Goal: Task Accomplishment & Management: Manage account settings

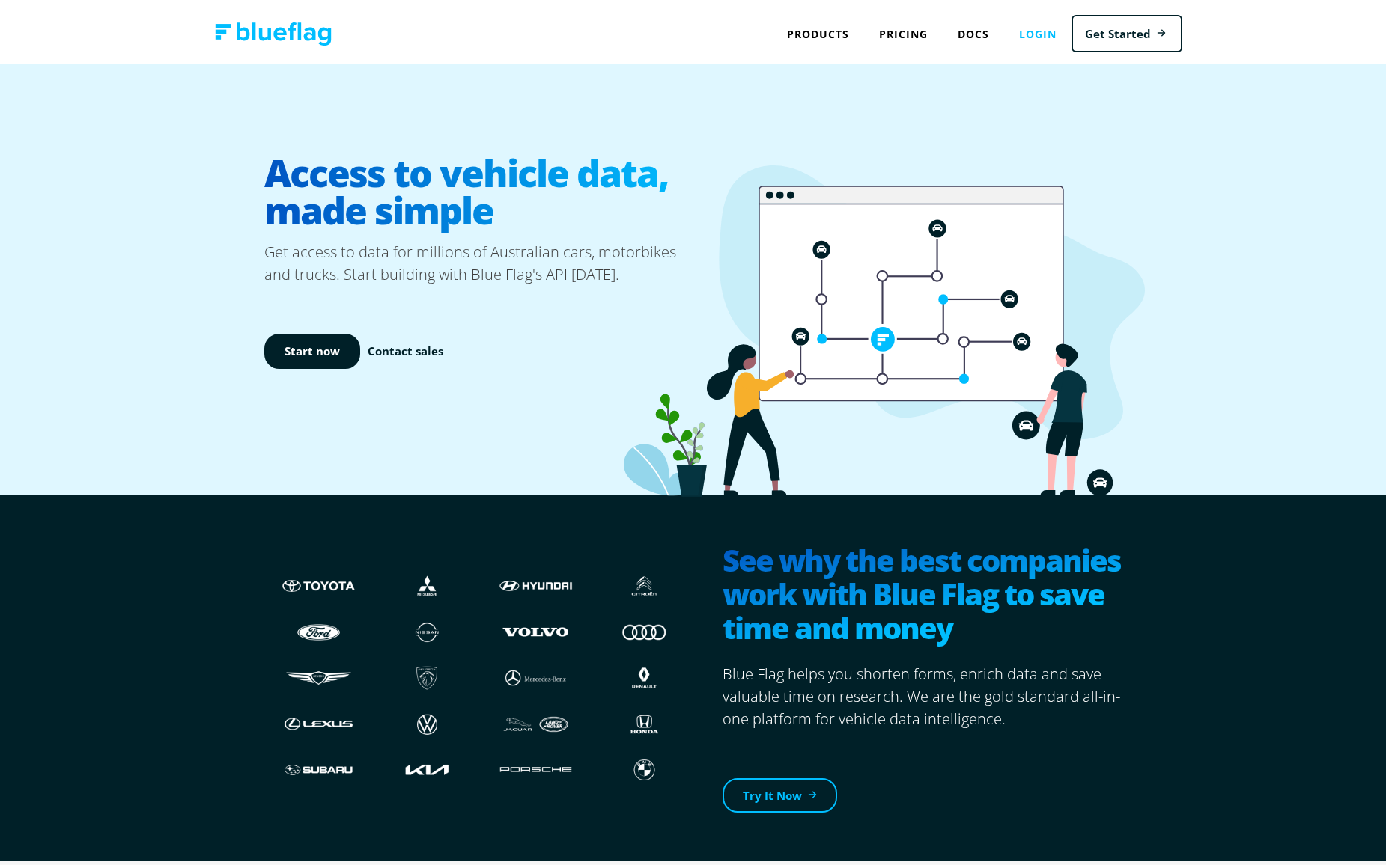
click at [1033, 33] on link "Login" at bounding box center [1037, 29] width 68 height 30
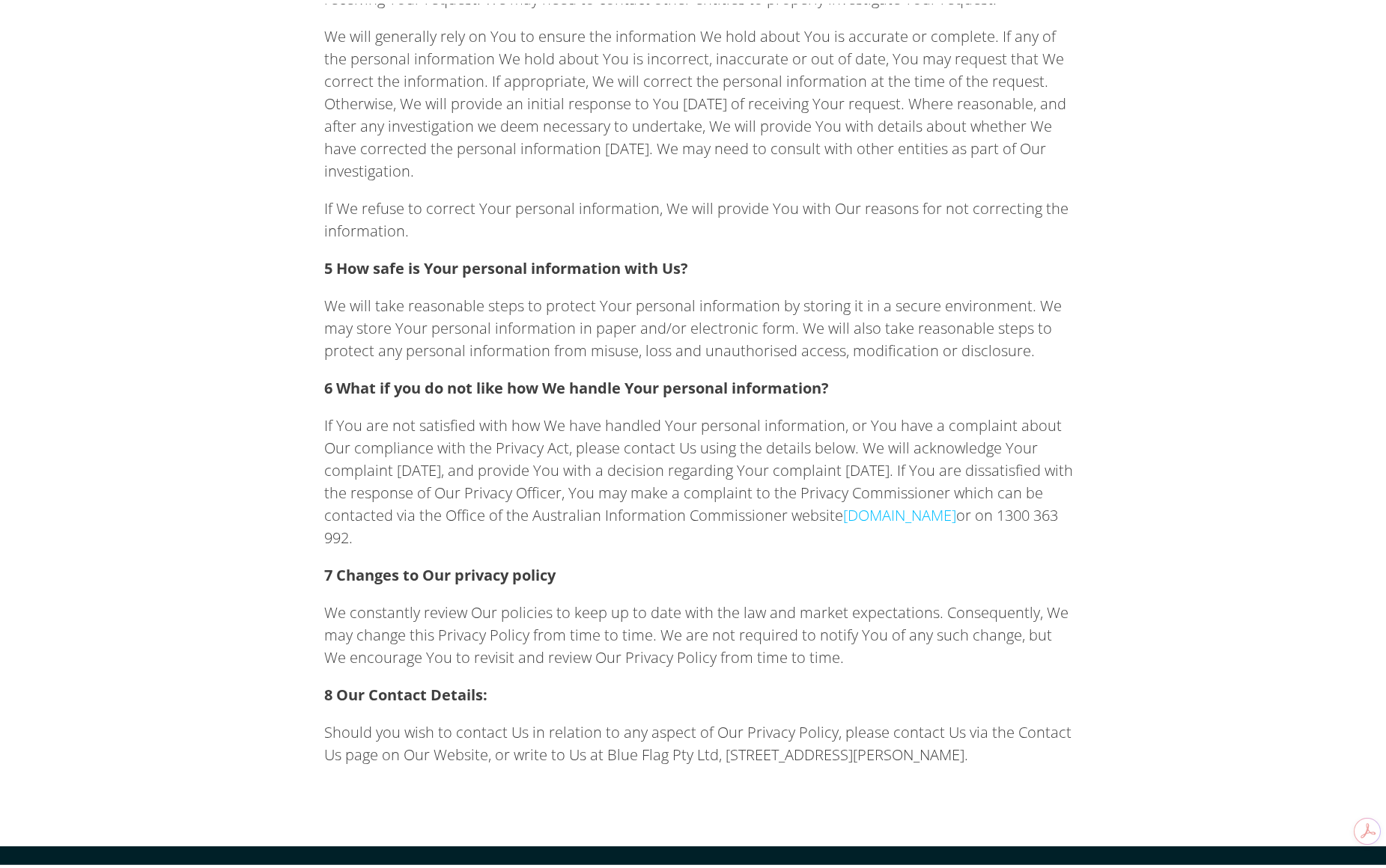
scroll to position [2787, 0]
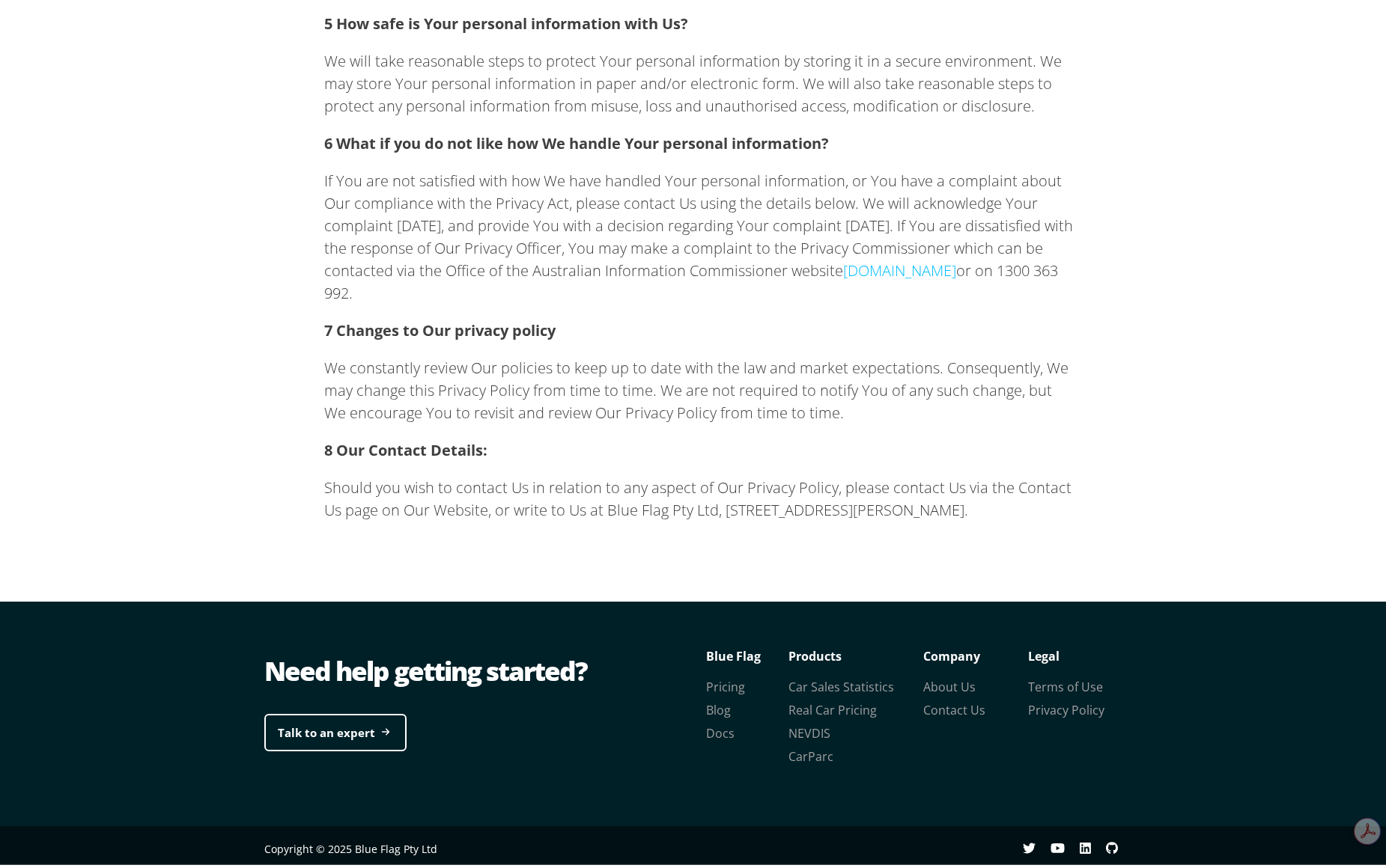
click at [636, 436] on p "8 Our Contact Details:" at bounding box center [698, 447] width 748 height 23
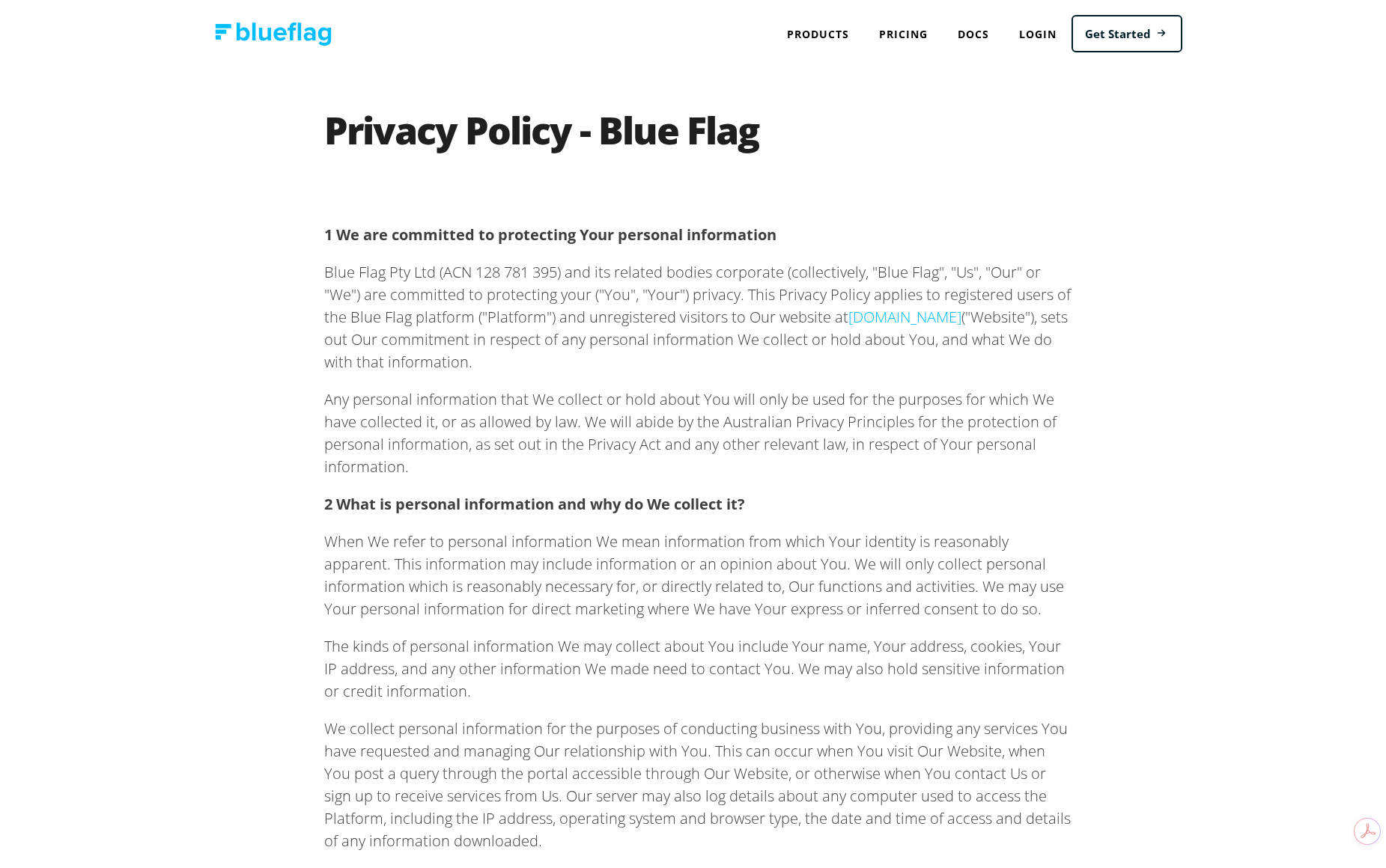
scroll to position [1325, 0]
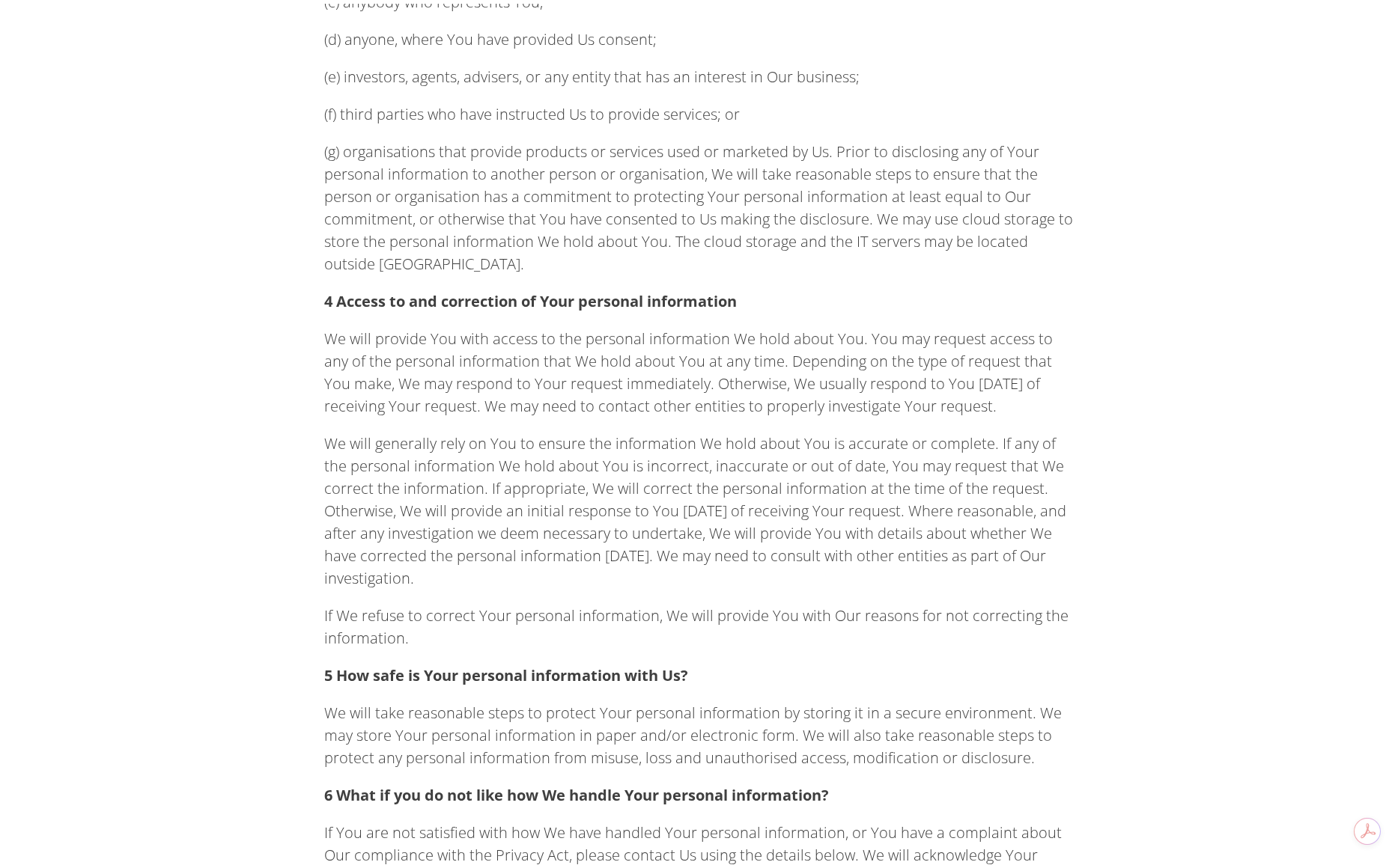
drag, startPoint x: 687, startPoint y: 216, endPoint x: 707, endPoint y: 358, distance: 143.4
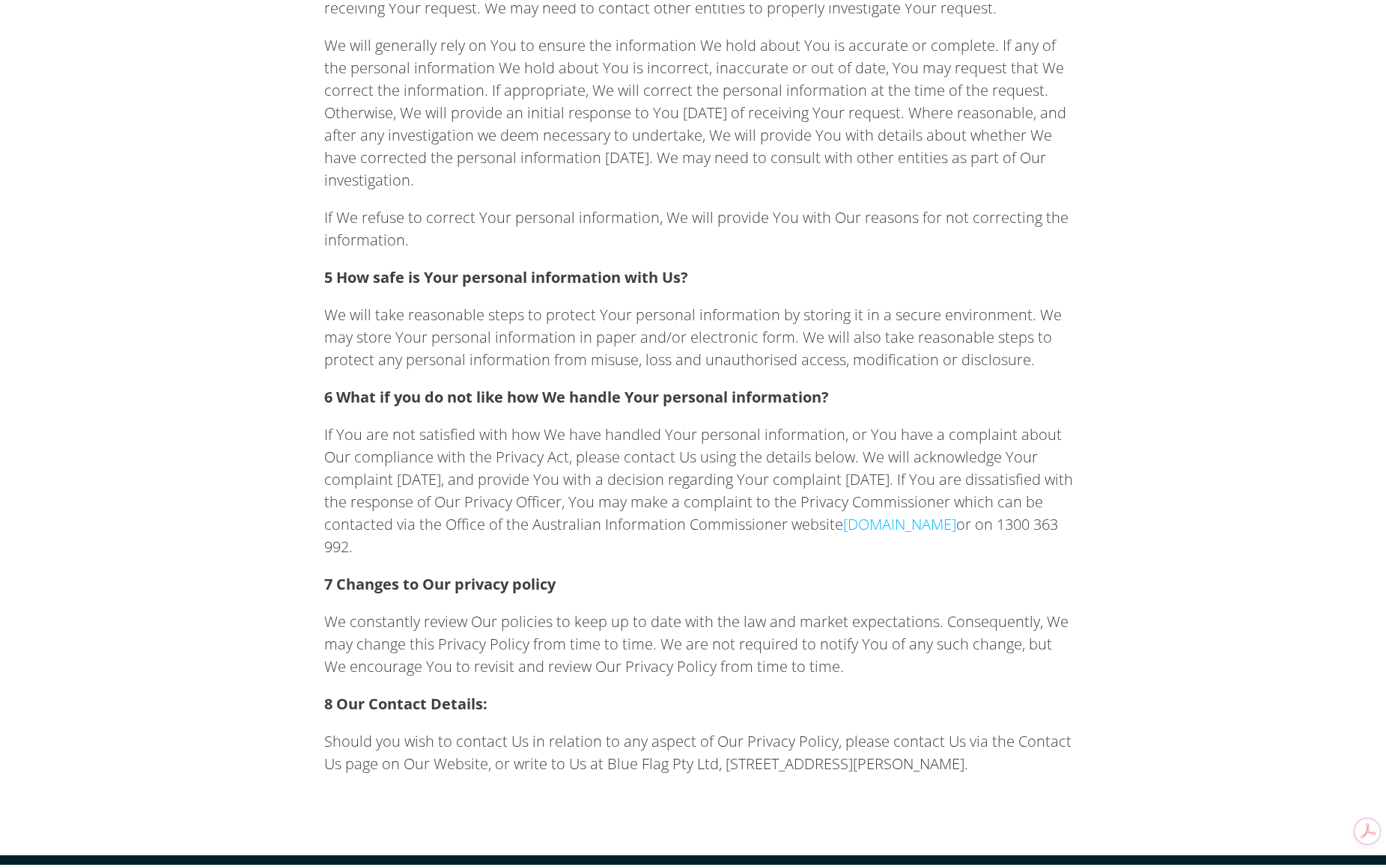
drag, startPoint x: 660, startPoint y: 322, endPoint x: 665, endPoint y: 364, distance: 42.3
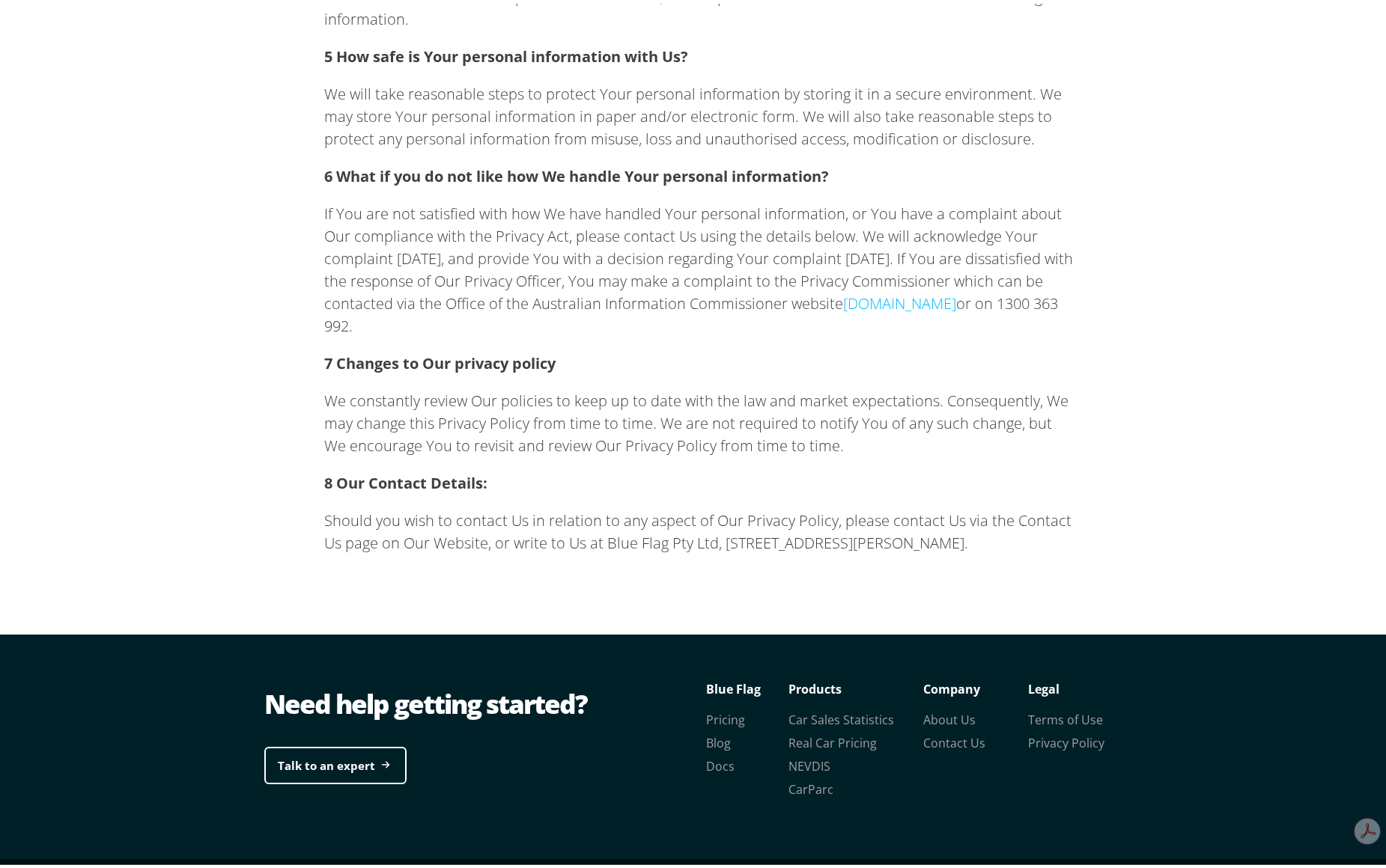
scroll to position [2786, 0]
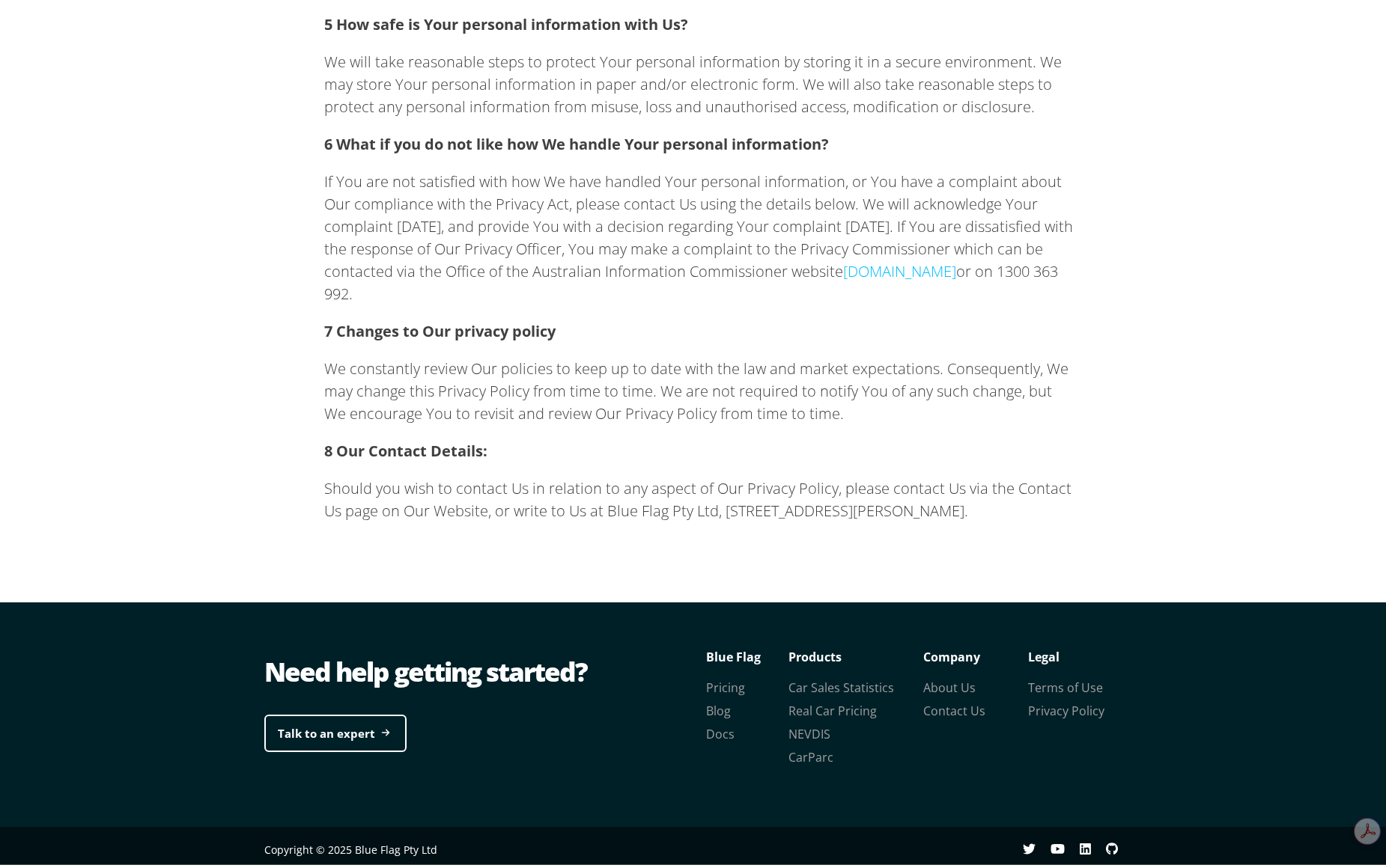
drag, startPoint x: 651, startPoint y: 328, endPoint x: 652, endPoint y: 342, distance: 14.0
click at [950, 708] on link "Contact Us" at bounding box center [954, 707] width 62 height 17
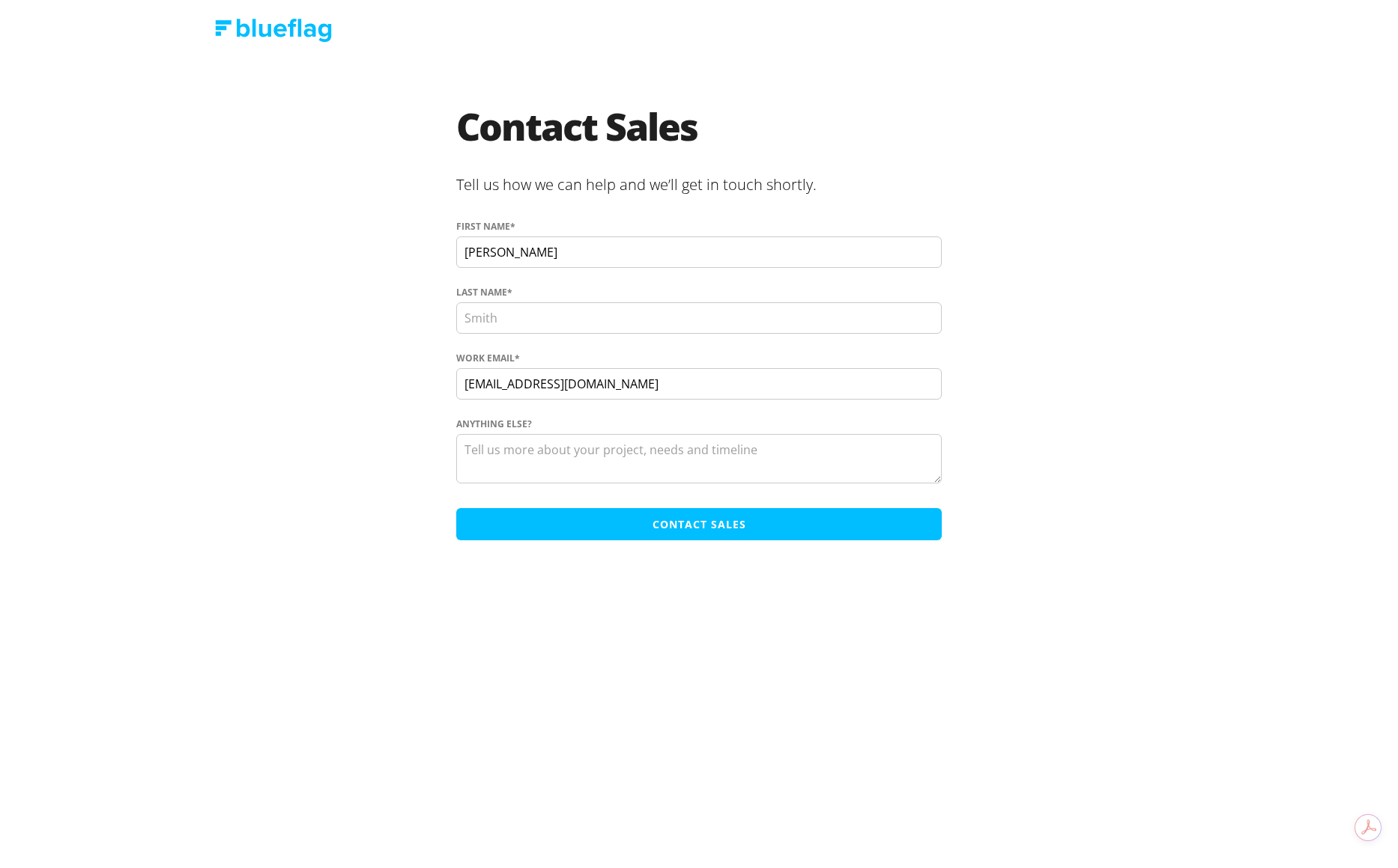
click at [531, 312] on input "Last name *" at bounding box center [699, 318] width 485 height 31
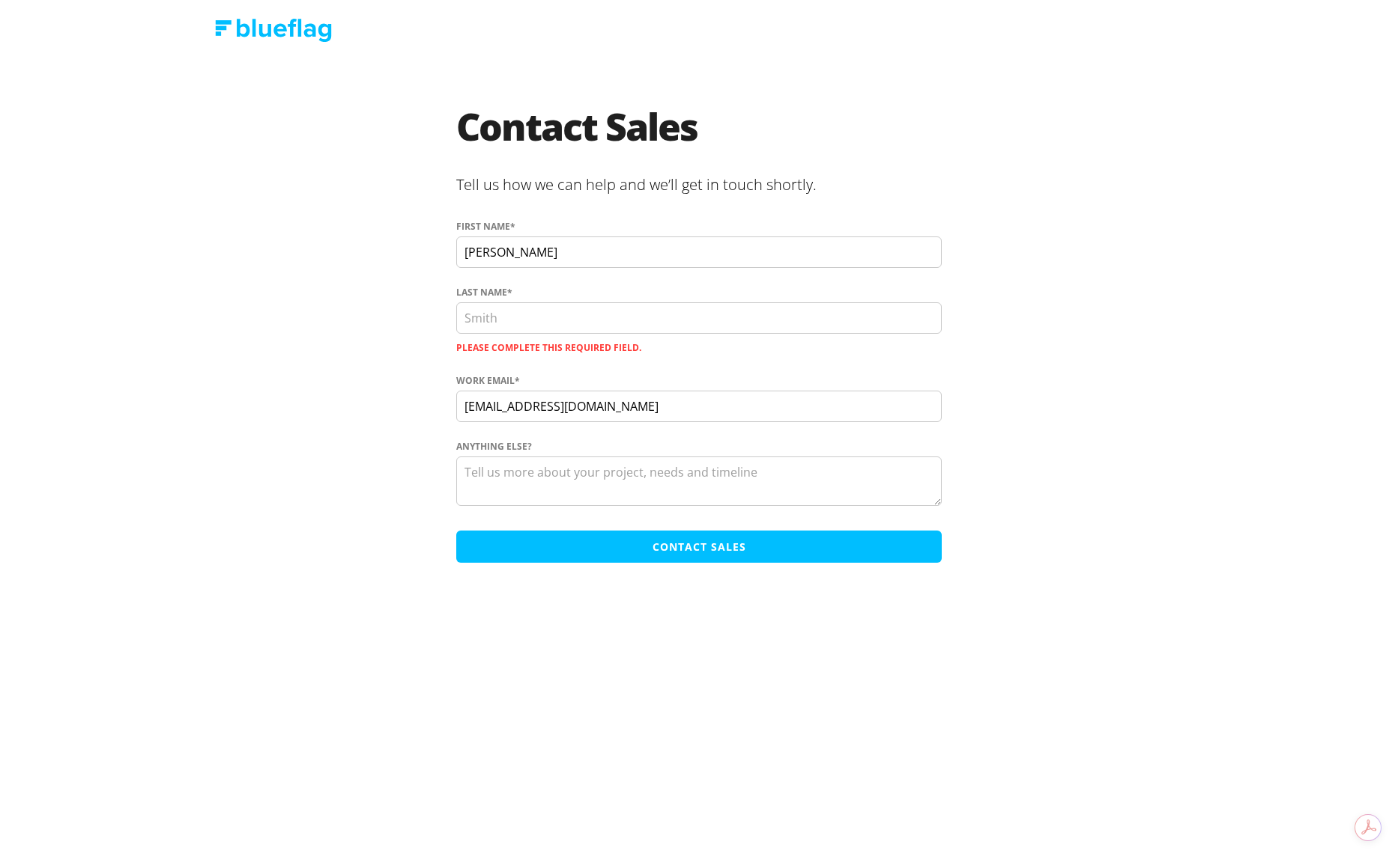
click at [542, 244] on input "[PERSON_NAME]" at bounding box center [699, 252] width 485 height 31
type input "Calum"
click at [509, 307] on input "Last name *" at bounding box center [699, 318] width 485 height 31
paste input "[PERSON_NAME]"
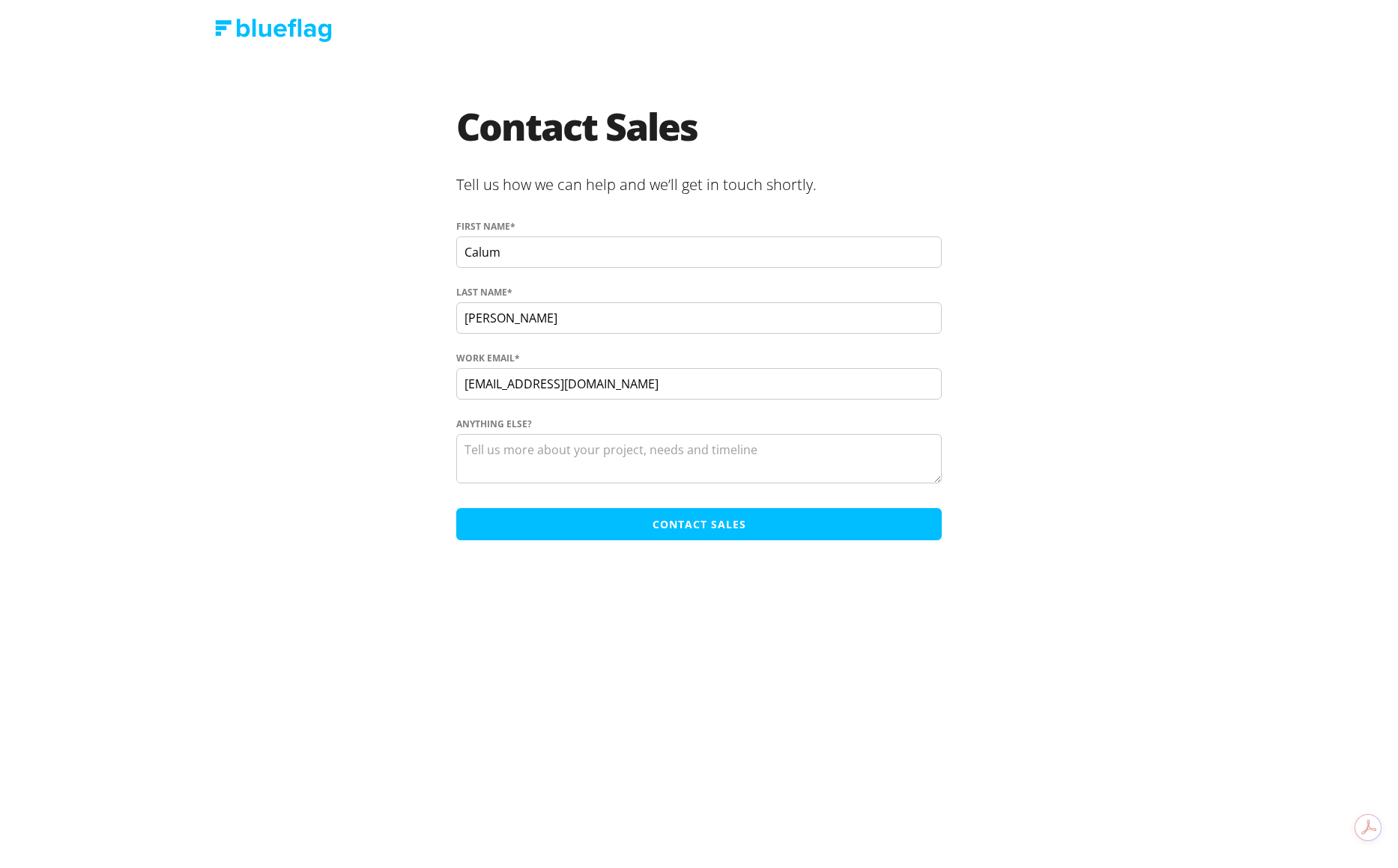
type input "[PERSON_NAME]"
click at [528, 241] on input "Calum" at bounding box center [699, 252] width 485 height 31
type input "Calum"
type textarea "Hi team, can you please delete my account? thankyou"
click at [737, 524] on input "Contact Sales" at bounding box center [699, 524] width 485 height 32
